Goal: Find contact information: Find contact information

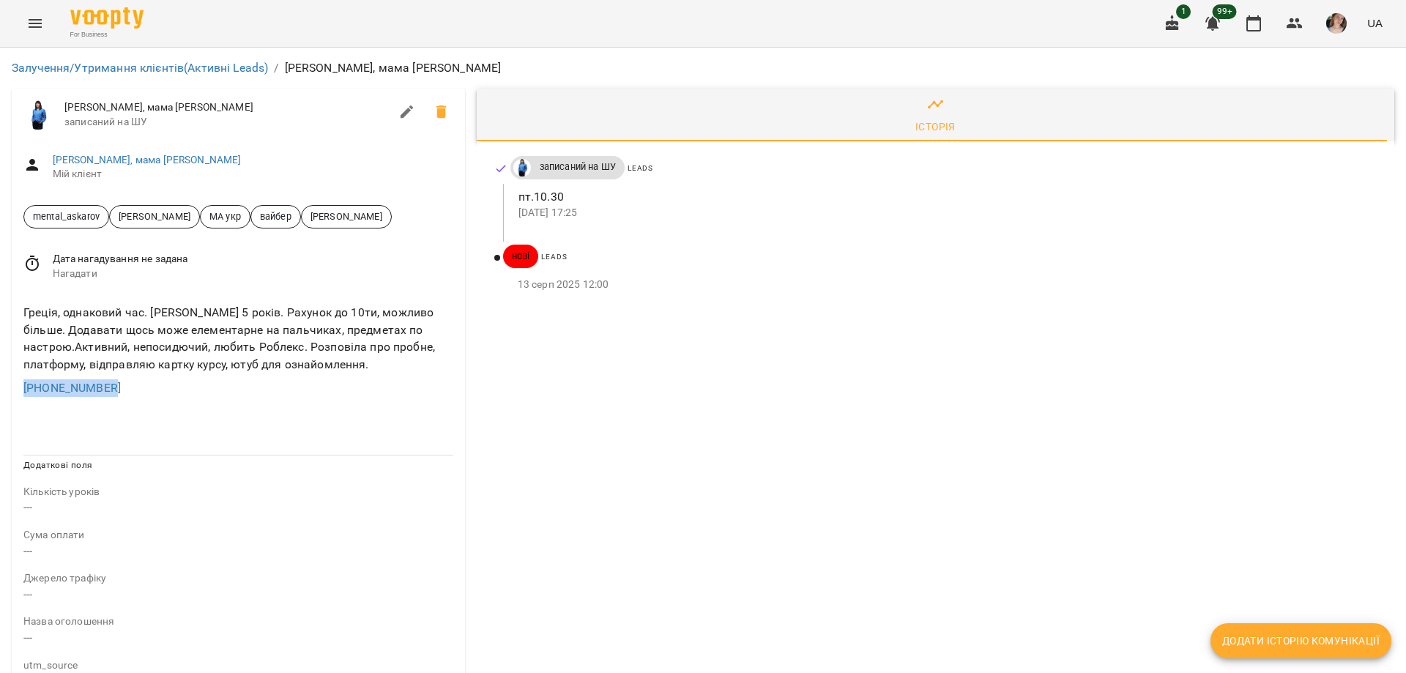
drag, startPoint x: 116, startPoint y: 388, endPoint x: 10, endPoint y: 387, distance: 105.5
click at [10, 387] on div "[PERSON_NAME], мама [PERSON_NAME] записаний на [PERSON_NAME], мама [PERSON_NAME…" at bounding box center [238, 621] width 465 height 1077
copy link "[PHONE_NUMBER]"
click at [267, 426] on ul at bounding box center [238, 426] width 430 height 12
